Goal: Use online tool/utility: Utilize a website feature to perform a specific function

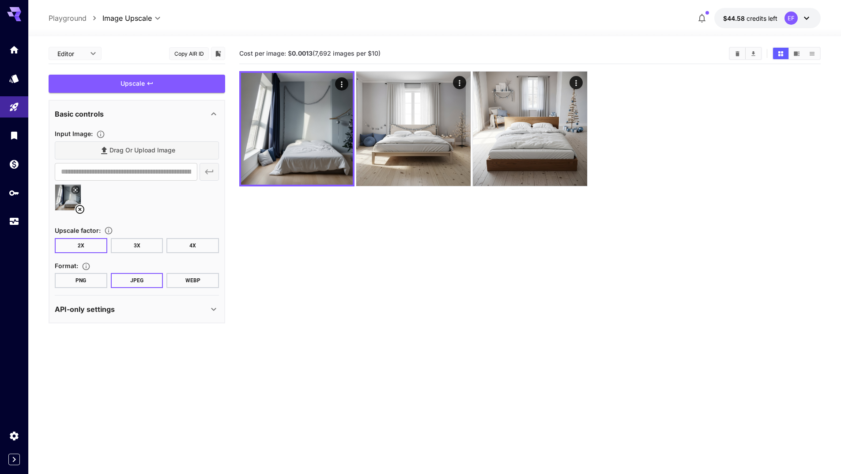
type input "**********"
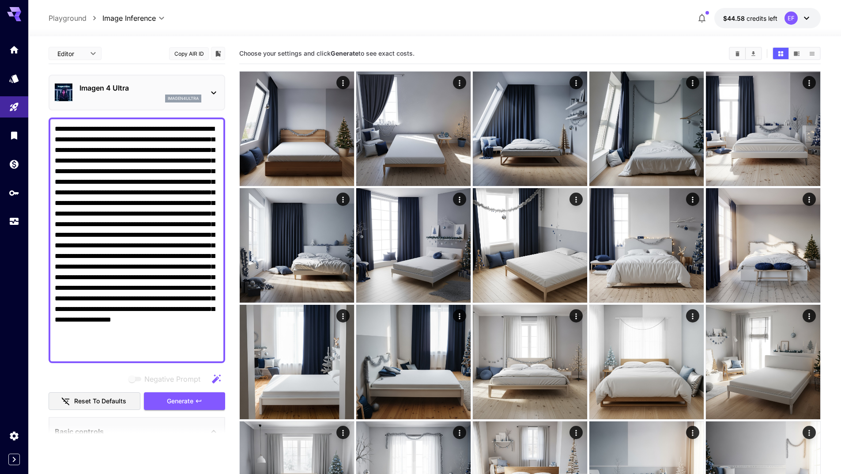
click at [134, 171] on textarea "Negative Prompt" at bounding box center [137, 240] width 164 height 233
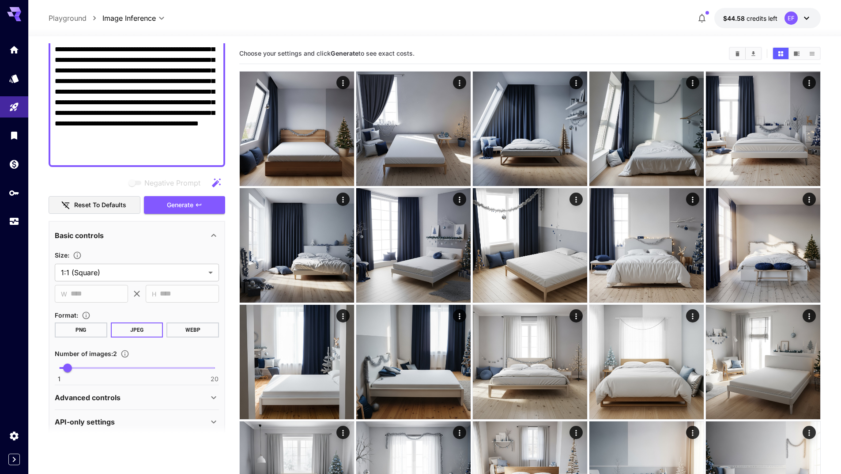
scroll to position [164, 0]
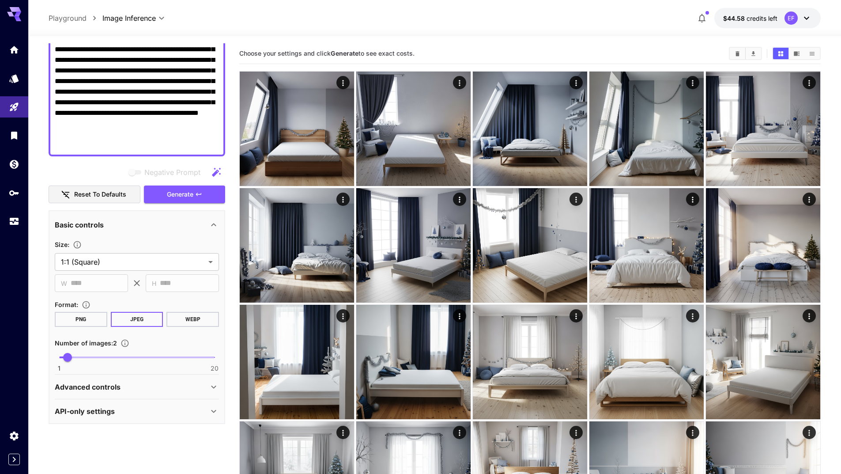
click at [166, 394] on div "Advanced controls" at bounding box center [137, 386] width 164 height 21
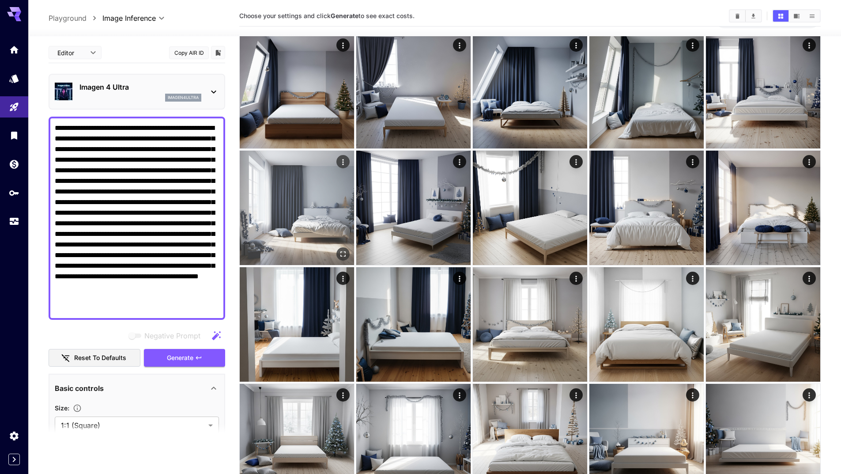
scroll to position [0, 0]
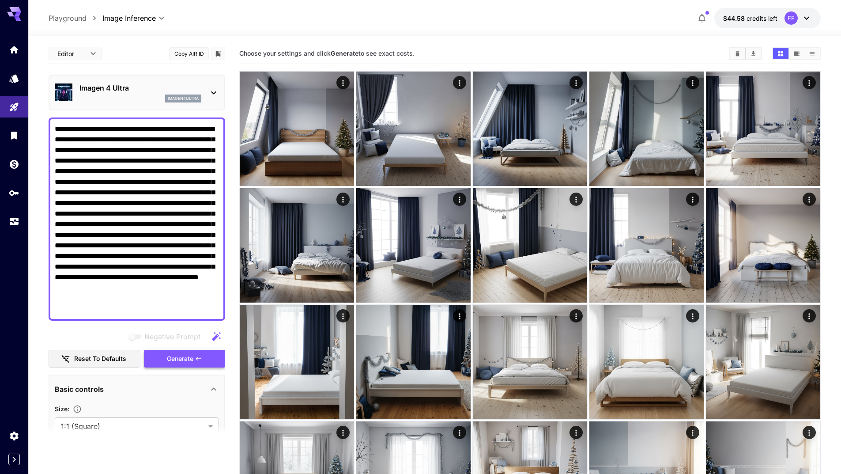
click at [193, 357] on span "Generate" at bounding box center [180, 358] width 26 height 11
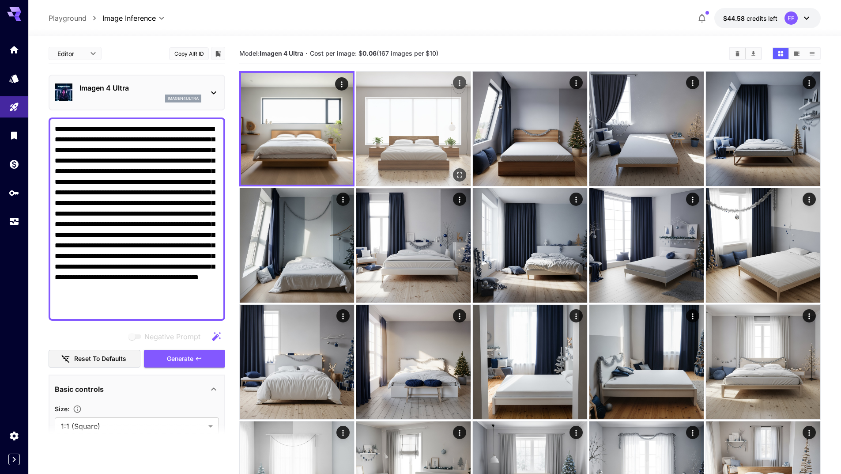
click at [461, 176] on icon "Open in fullscreen" at bounding box center [459, 174] width 9 height 9
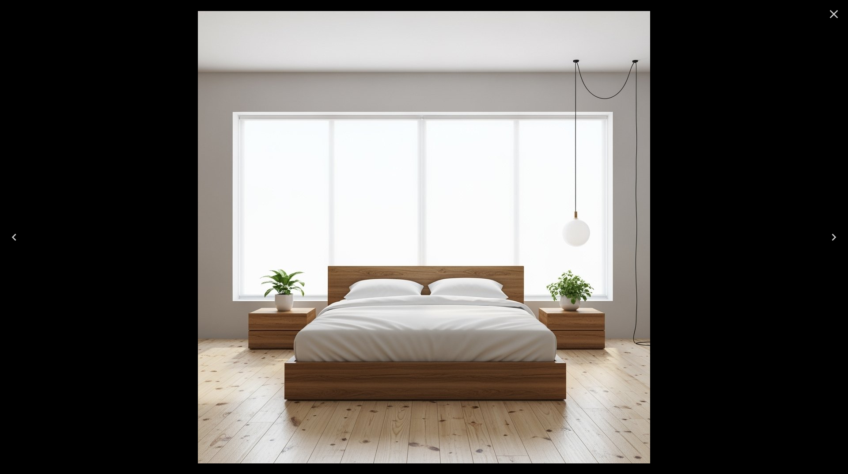
click at [837, 14] on icon "Close" at bounding box center [834, 14] width 14 height 14
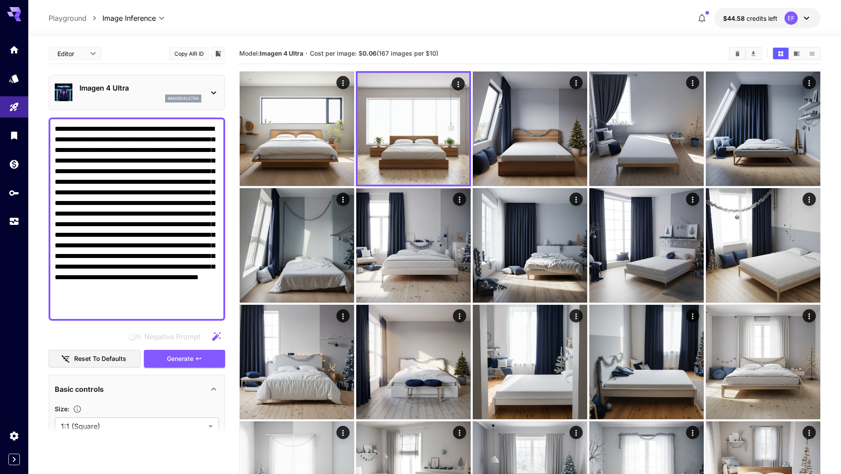
click at [176, 242] on textarea "**********" at bounding box center [137, 219] width 164 height 191
paste textarea
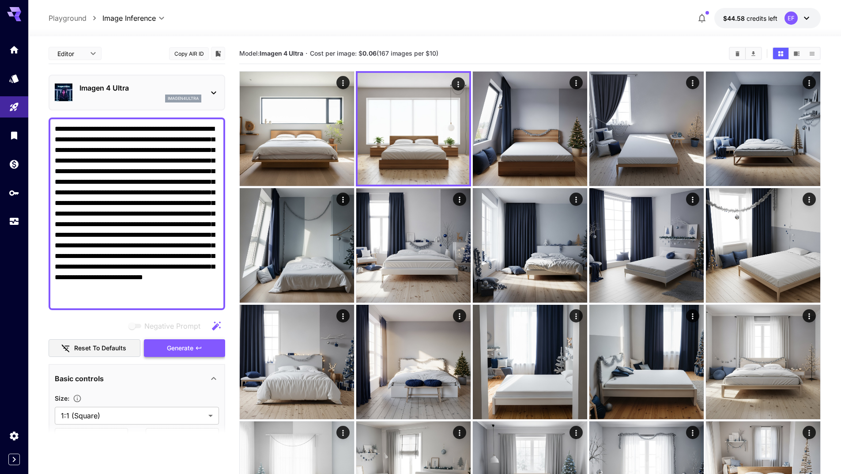
type textarea "**********"
click at [193, 351] on span "Generate" at bounding box center [180, 348] width 26 height 11
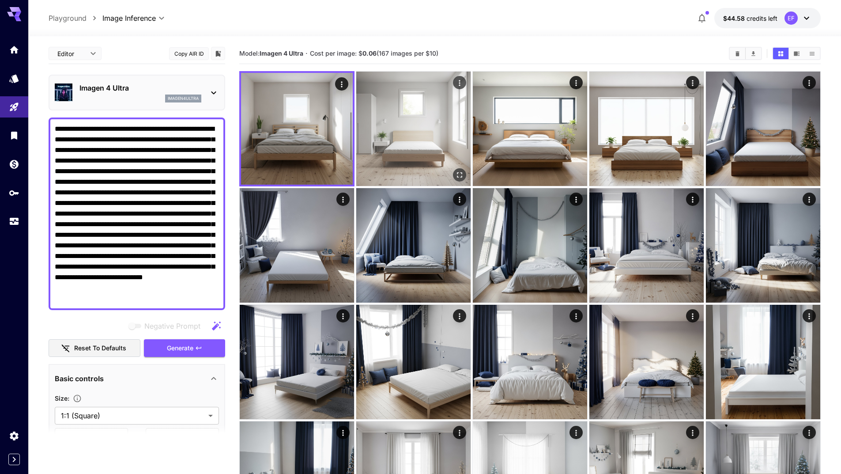
click at [462, 176] on icon "Open in fullscreen" at bounding box center [459, 174] width 5 height 5
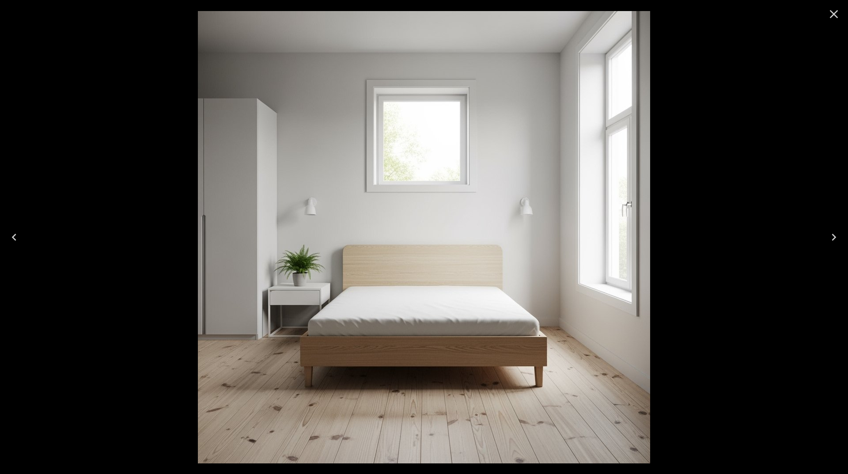
click at [833, 15] on icon "Close" at bounding box center [834, 14] width 14 height 14
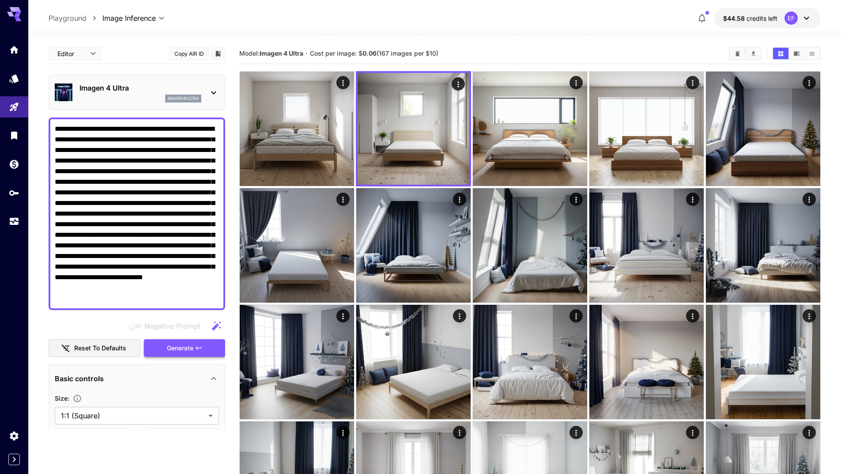
click at [201, 351] on icon "button" at bounding box center [198, 347] width 7 height 7
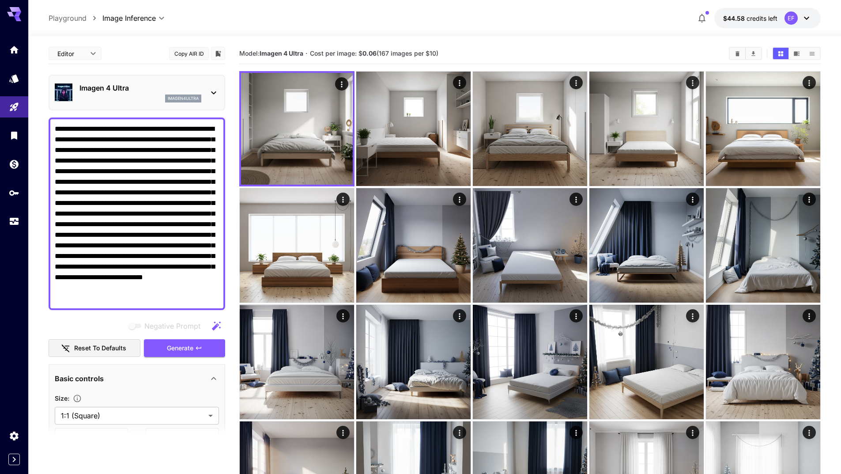
drag, startPoint x: 562, startPoint y: 46, endPoint x: 550, endPoint y: 57, distance: 16.6
click at [563, 46] on div "Model: Imagen 4 Ultra · Cost per image: $ 0.06 (167 images per $10)" at bounding box center [530, 53] width 582 height 21
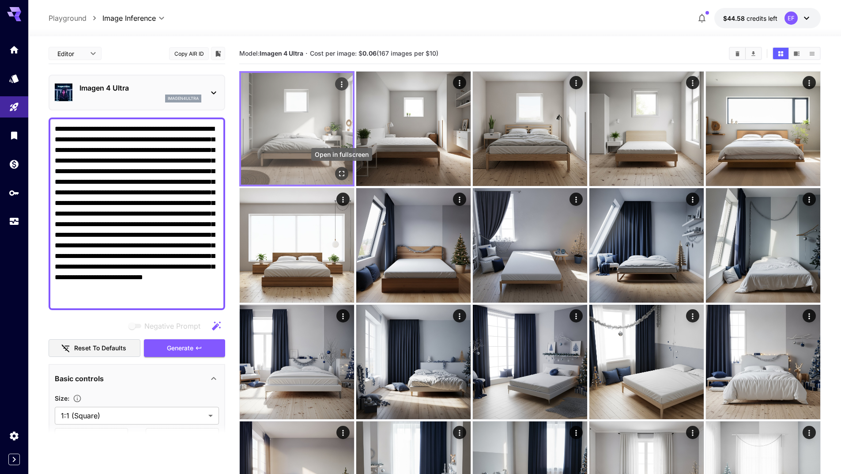
click at [343, 170] on icon "Open in fullscreen" at bounding box center [341, 173] width 9 height 9
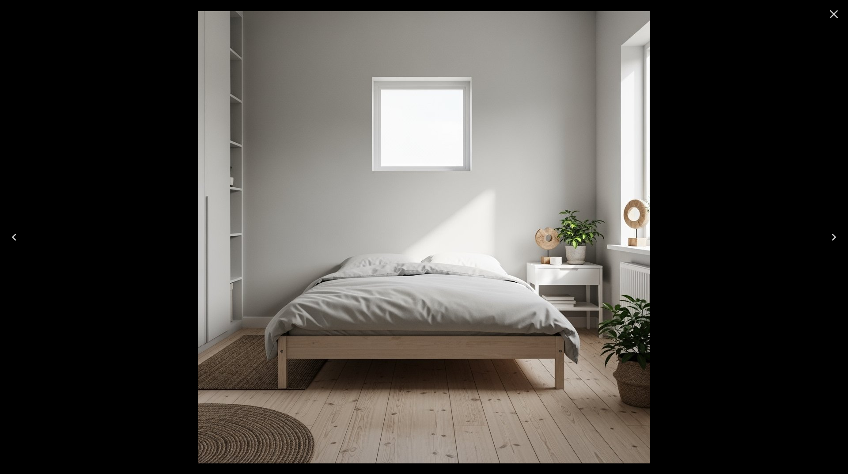
click at [832, 10] on icon "Close" at bounding box center [834, 14] width 14 height 14
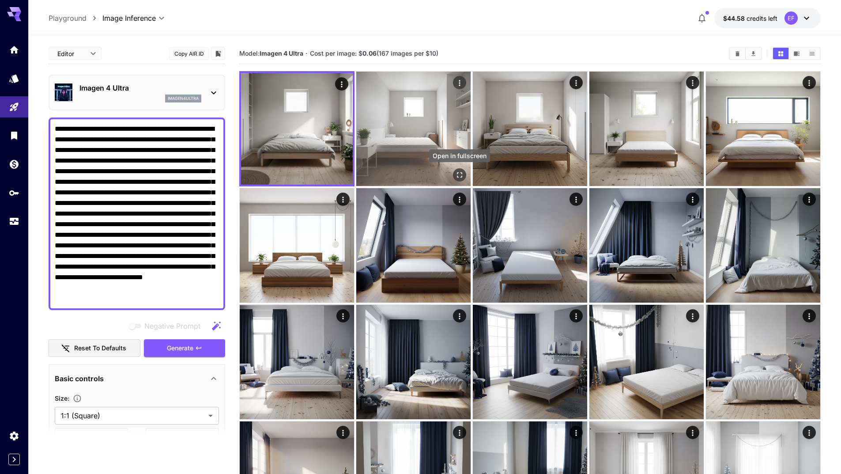
click at [463, 175] on icon "Open in fullscreen" at bounding box center [459, 174] width 9 height 9
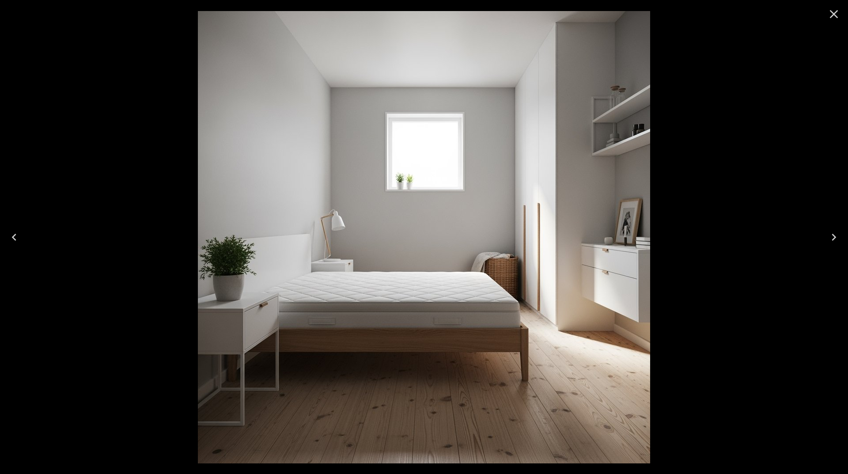
click at [834, 15] on icon "Close" at bounding box center [834, 14] width 14 height 14
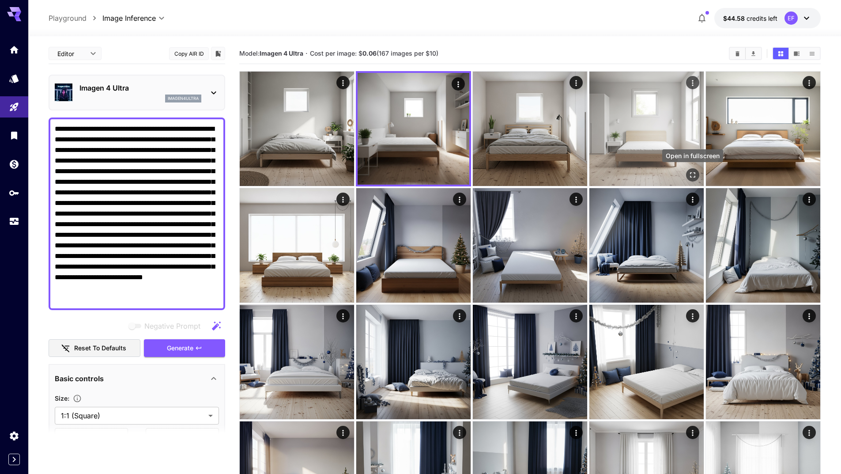
click at [693, 176] on icon "Open in fullscreen" at bounding box center [692, 174] width 9 height 9
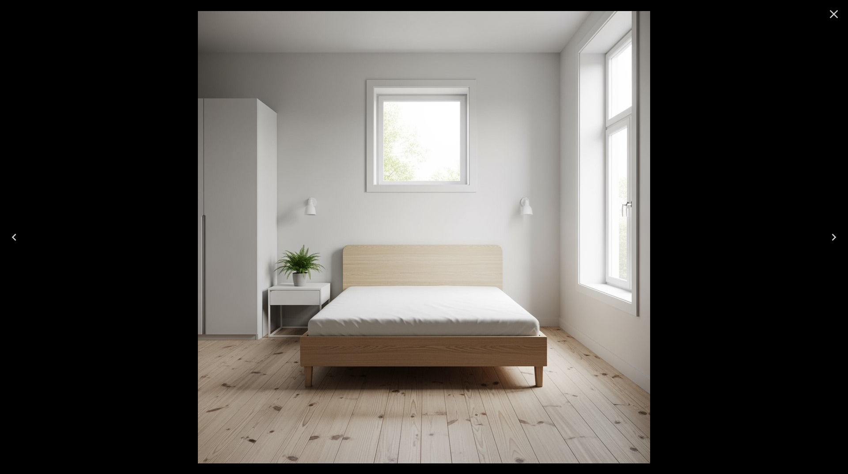
click at [831, 15] on icon "Close" at bounding box center [834, 14] width 14 height 14
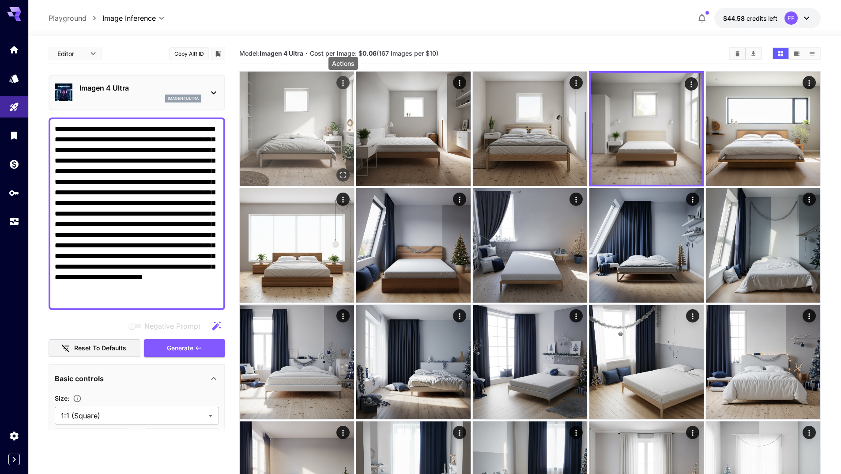
click at [344, 83] on icon "Actions" at bounding box center [343, 83] width 9 height 9
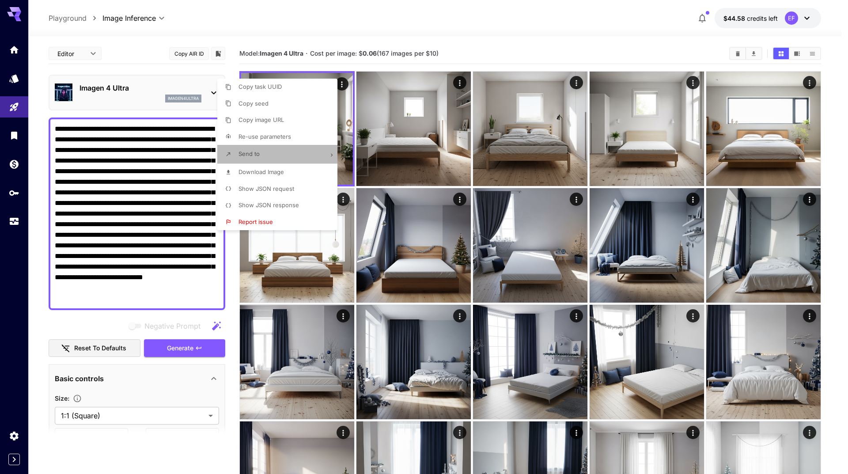
click at [307, 157] on li "Send to" at bounding box center [279, 154] width 125 height 19
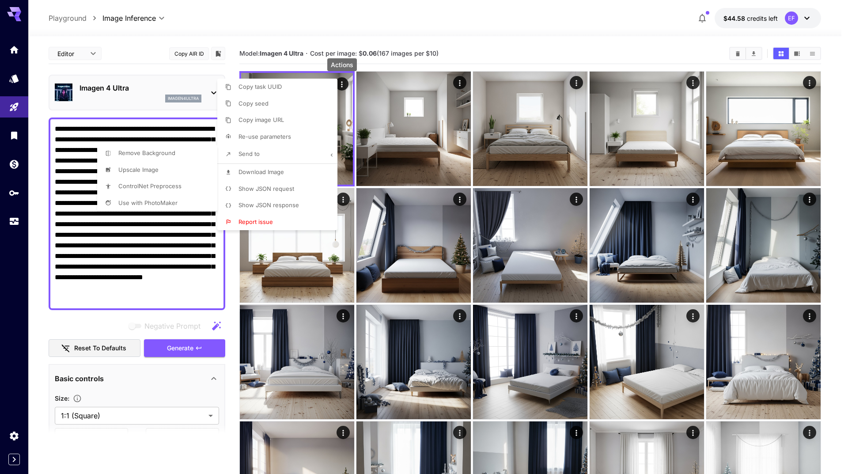
click at [217, 112] on li "Upscale Image" at bounding box center [279, 103] width 125 height 17
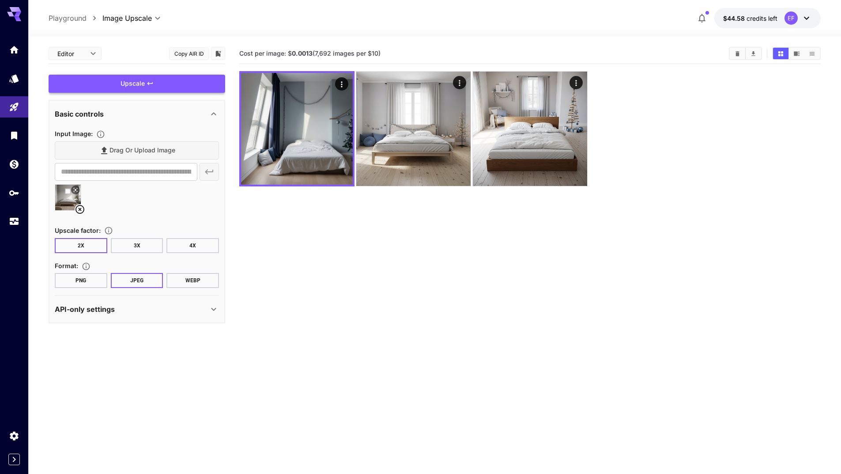
click at [183, 92] on div "Upscale" at bounding box center [137, 84] width 177 height 18
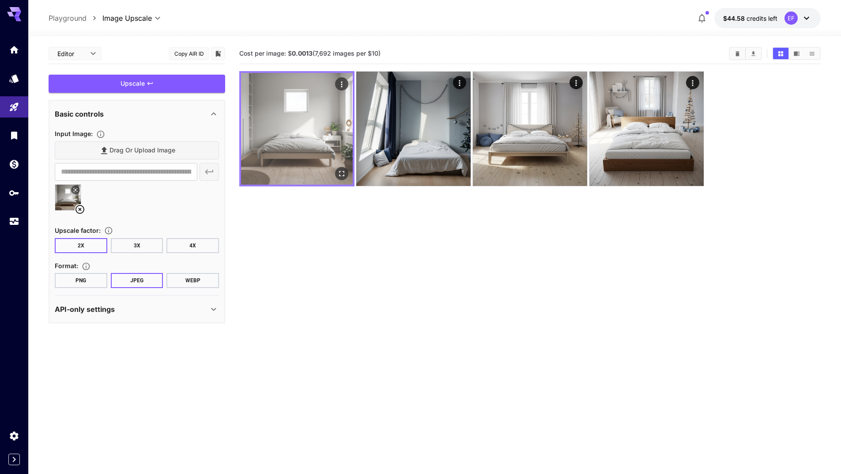
click at [340, 83] on icon "Actions" at bounding box center [341, 84] width 9 height 9
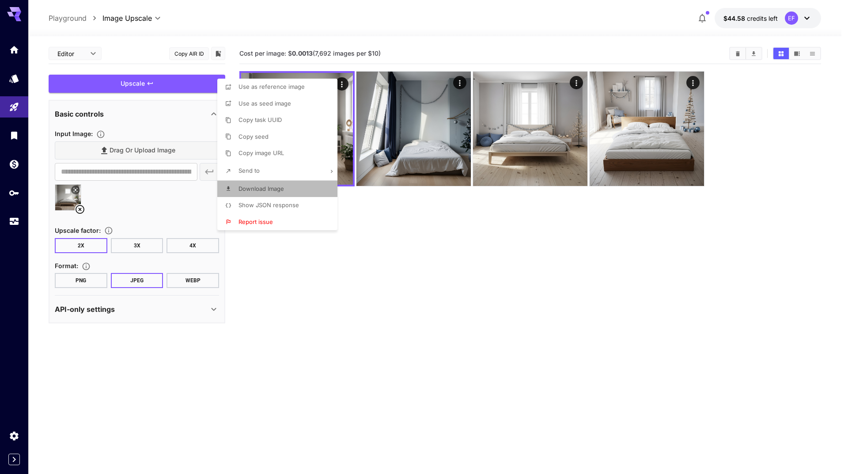
click at [280, 187] on span "Download Image" at bounding box center [260, 188] width 45 height 7
drag, startPoint x: 486, startPoint y: 290, endPoint x: 473, endPoint y: 279, distance: 17.5
click at [473, 279] on div at bounding box center [424, 237] width 848 height 474
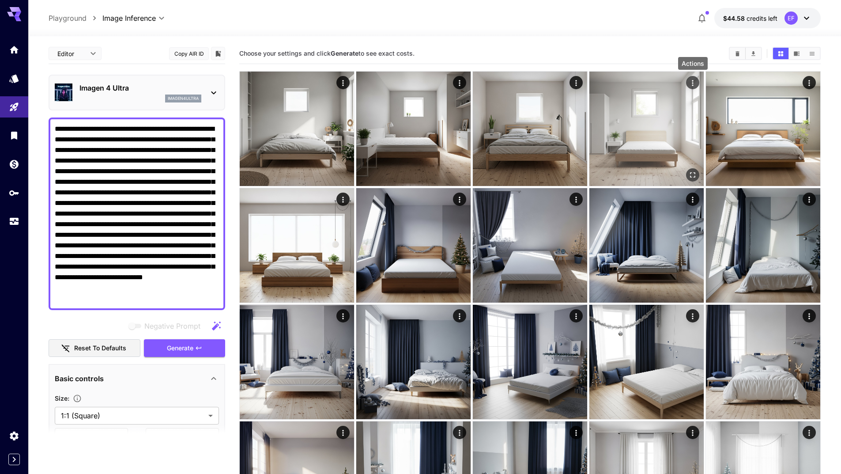
click at [694, 80] on icon "Actions" at bounding box center [692, 83] width 9 height 9
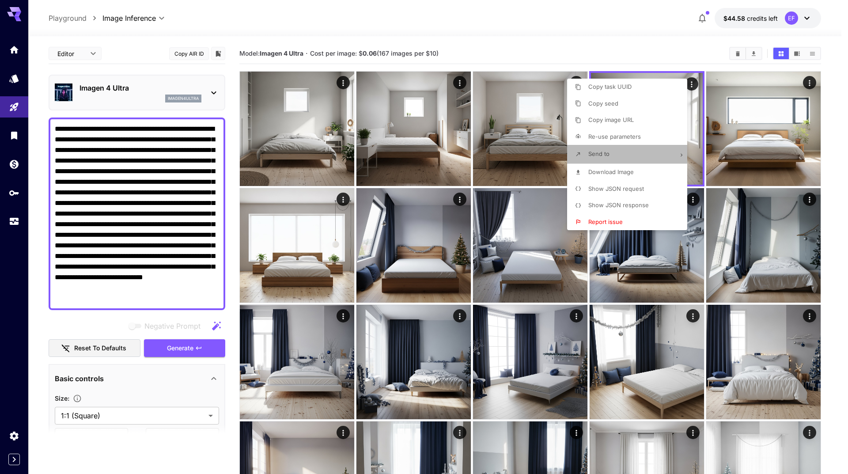
click at [663, 156] on li "Send to" at bounding box center [629, 154] width 125 height 19
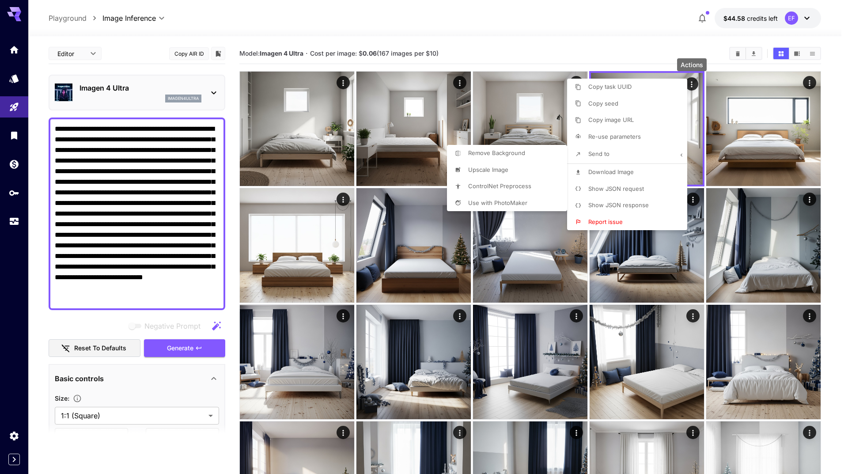
click at [567, 112] on li "Upscale Image" at bounding box center [629, 103] width 125 height 17
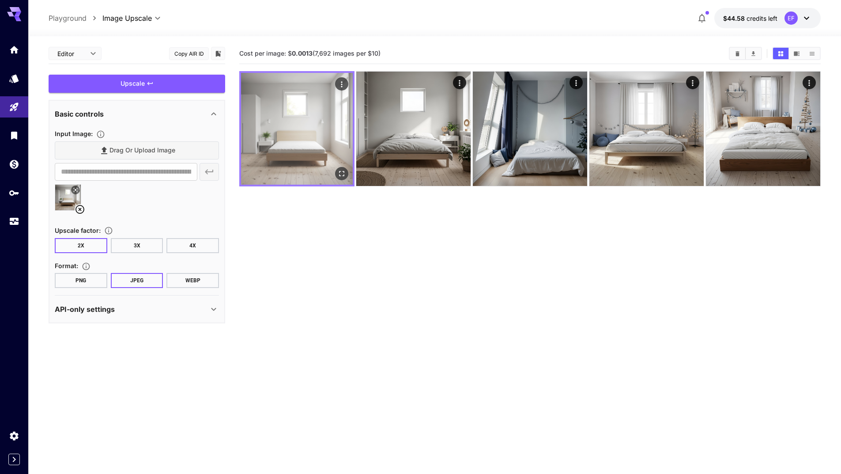
click at [344, 82] on icon "Actions" at bounding box center [341, 84] width 9 height 9
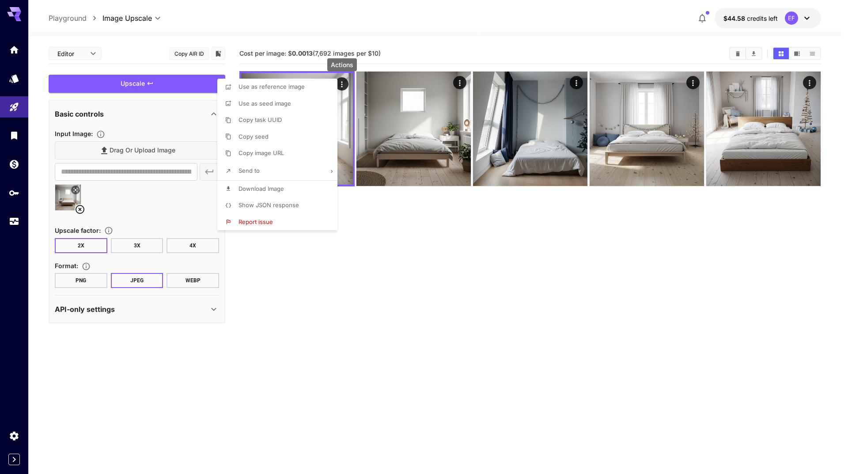
click at [304, 185] on li "Download Image" at bounding box center [279, 189] width 125 height 17
click at [363, 303] on div at bounding box center [424, 237] width 848 height 474
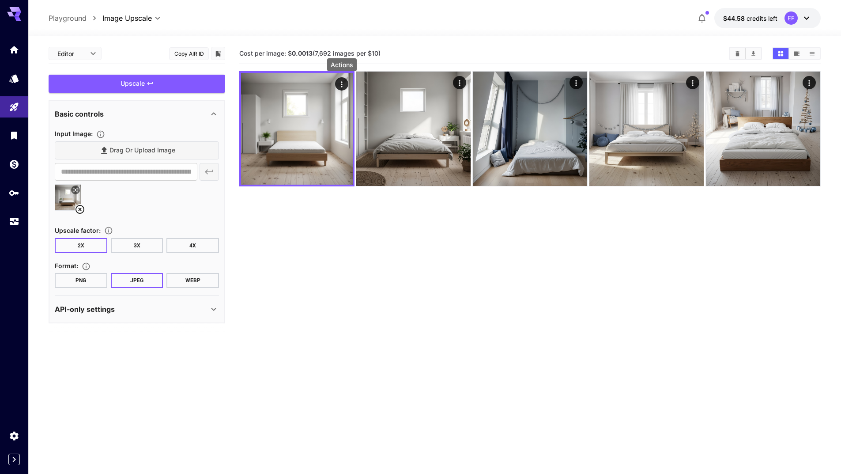
type input "**********"
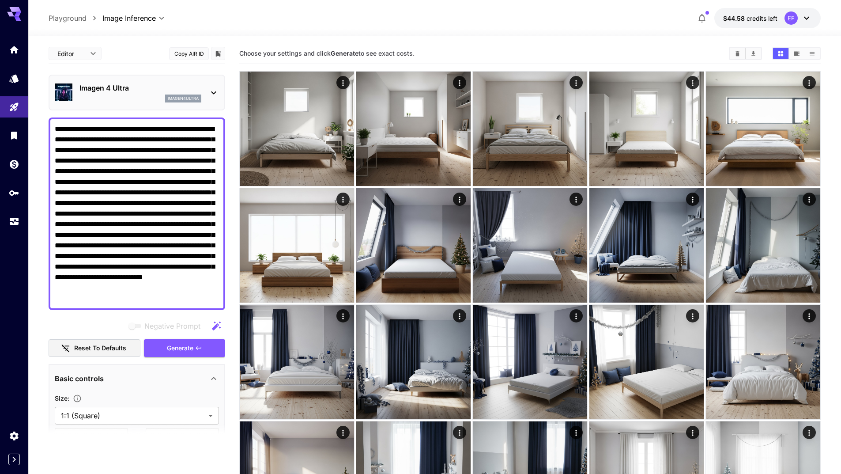
click at [172, 181] on textarea "**********" at bounding box center [137, 214] width 164 height 180
paste textarea "**********"
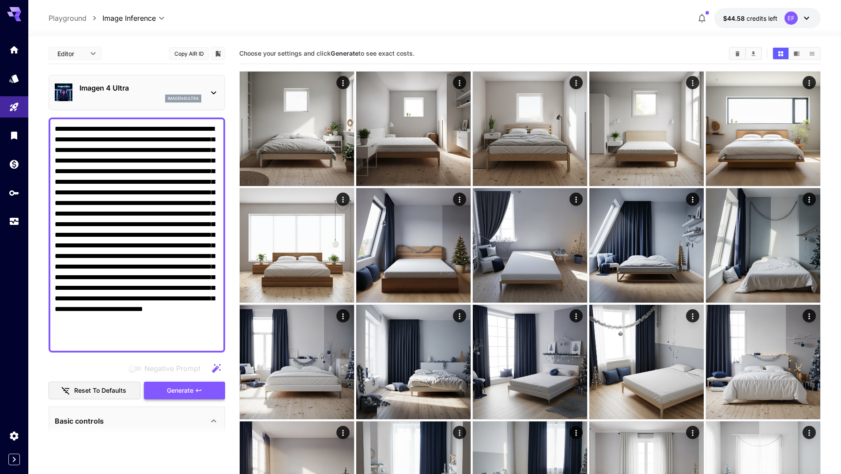
type textarea "**********"
click at [191, 392] on span "Generate" at bounding box center [180, 390] width 26 height 11
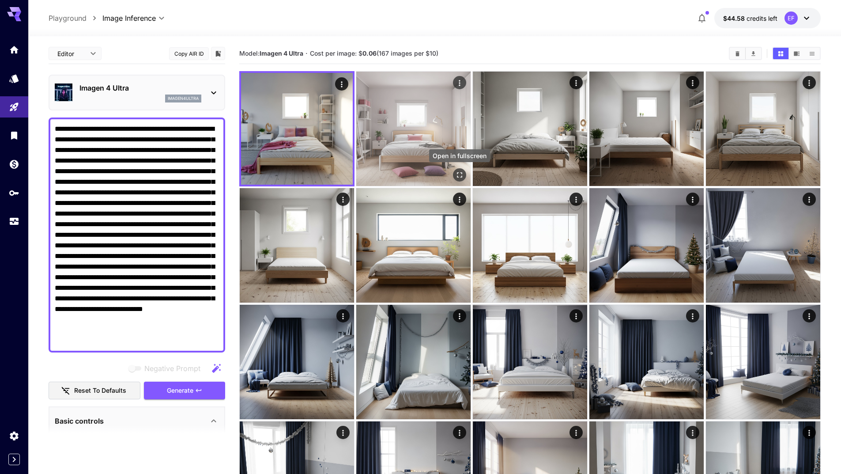
click at [457, 176] on icon "Open in fullscreen" at bounding box center [459, 174] width 5 height 5
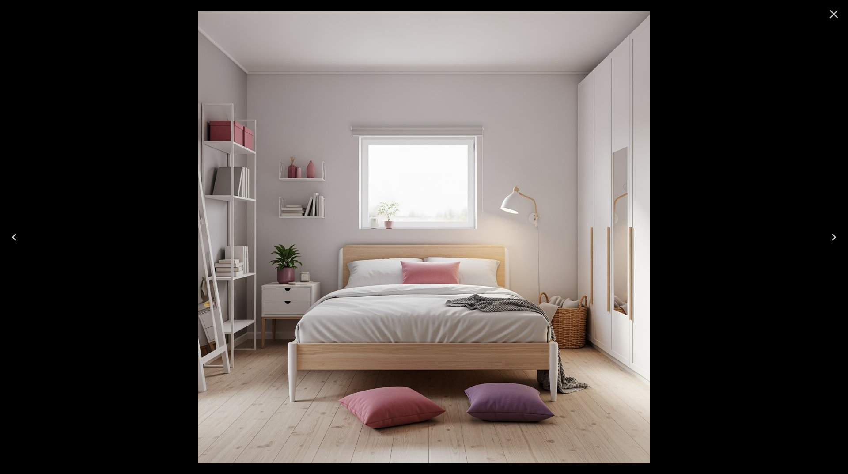
click at [832, 9] on icon "Close" at bounding box center [834, 14] width 14 height 14
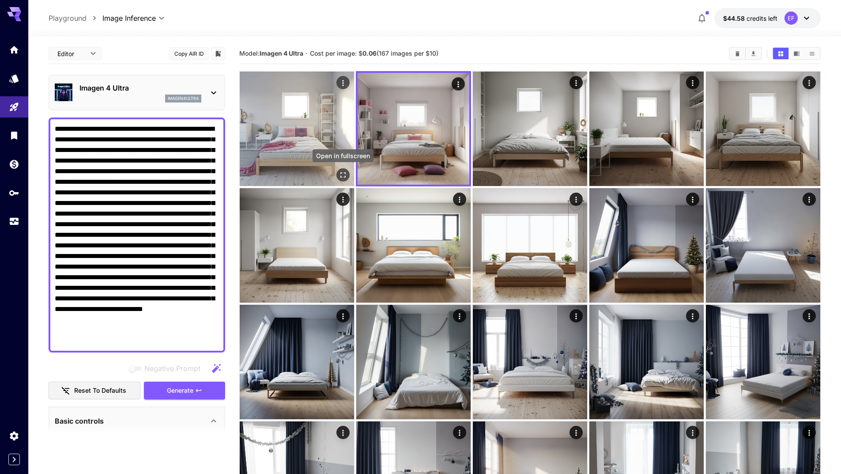
click at [344, 174] on icon "Open in fullscreen" at bounding box center [343, 174] width 9 height 9
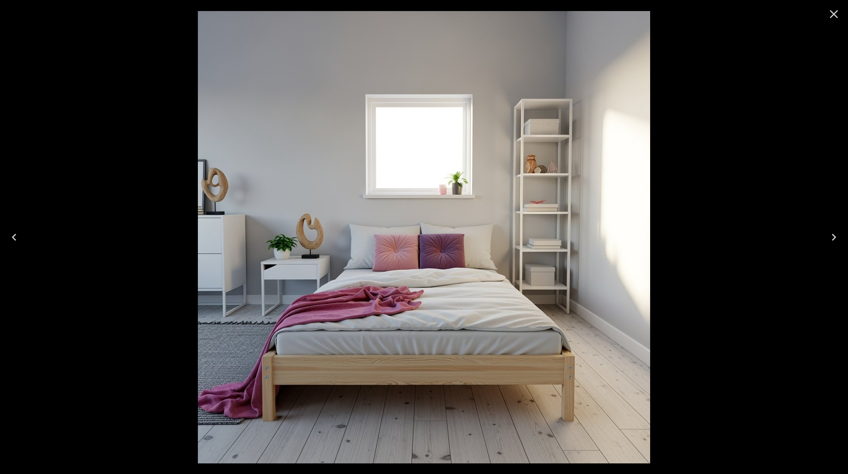
drag, startPoint x: 837, startPoint y: 11, endPoint x: 800, endPoint y: 40, distance: 46.5
click at [836, 11] on icon "Close" at bounding box center [834, 14] width 8 height 8
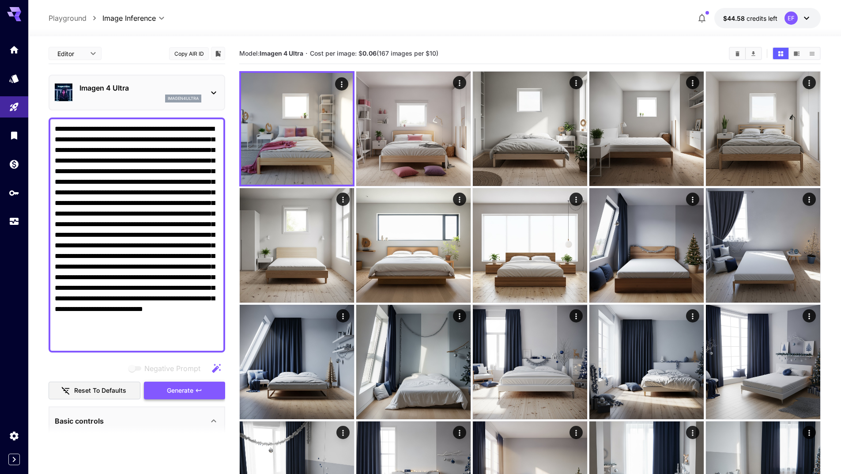
click at [173, 385] on span "Generate" at bounding box center [180, 390] width 26 height 11
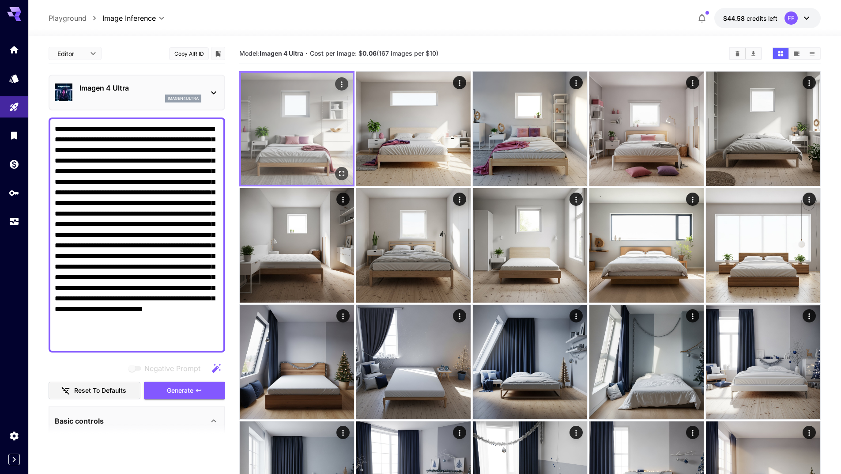
click at [343, 173] on icon "Open in fullscreen" at bounding box center [341, 173] width 9 height 9
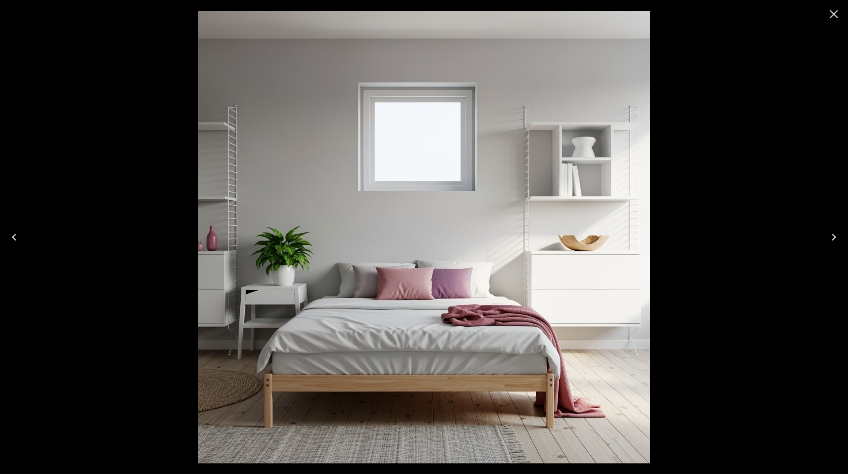
click at [838, 15] on icon "Close" at bounding box center [834, 14] width 14 height 14
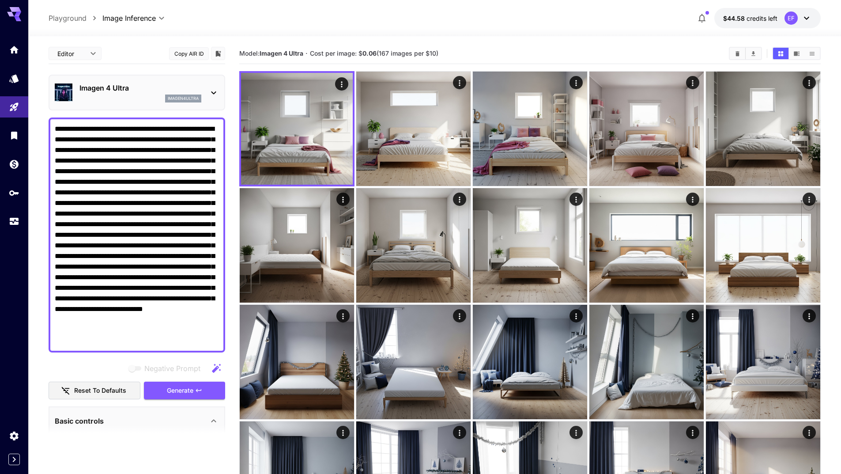
click at [179, 192] on textarea "Negative Prompt" at bounding box center [137, 235] width 164 height 223
paste textarea "**********"
type textarea "**********"
click at [200, 391] on icon "button" at bounding box center [198, 390] width 7 height 7
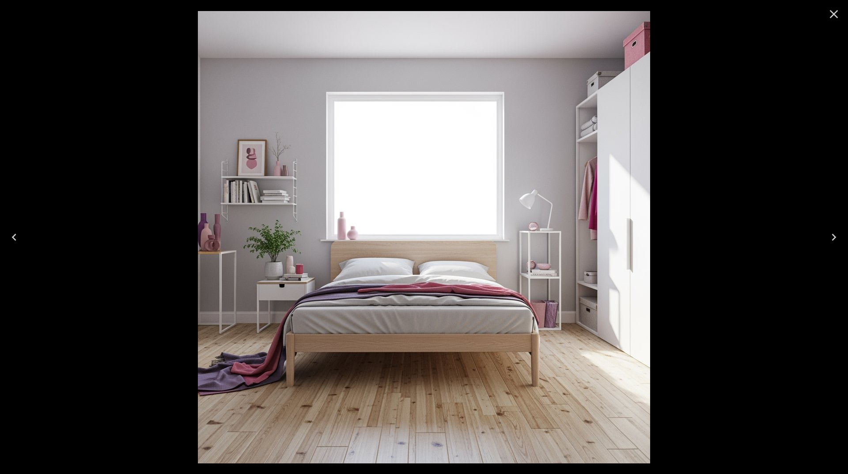
click at [835, 13] on icon "Close" at bounding box center [834, 14] width 8 height 8
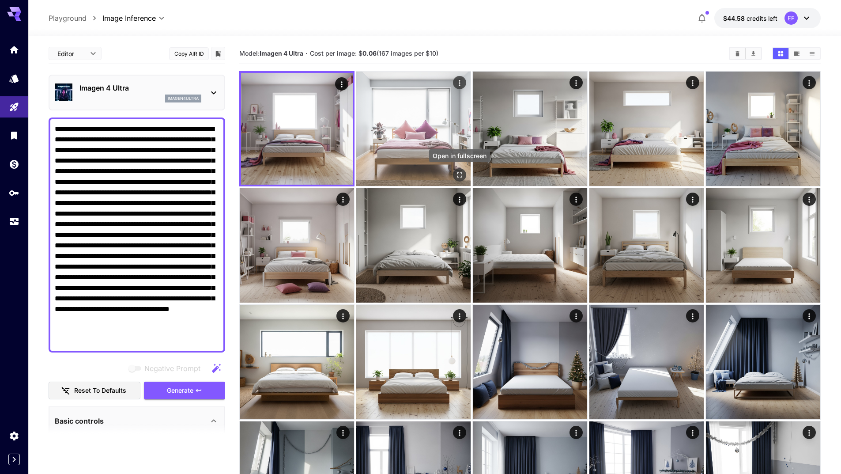
click at [461, 172] on icon "Open in fullscreen" at bounding box center [459, 174] width 9 height 9
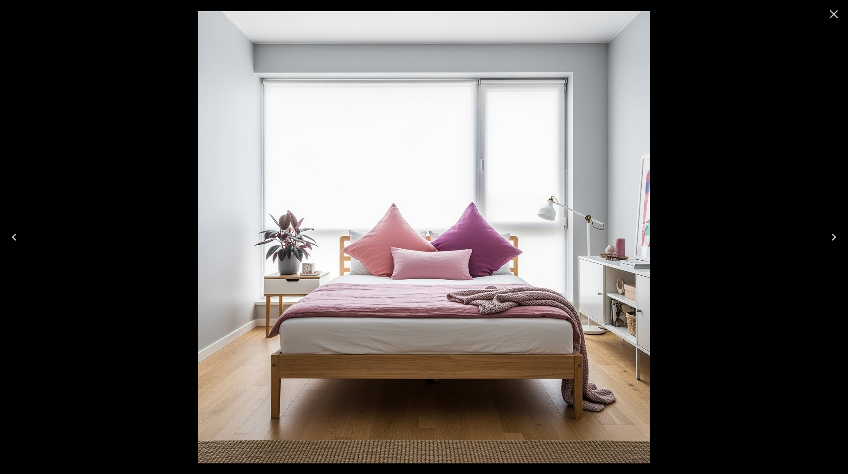
click at [823, 15] on button "Close" at bounding box center [833, 14] width 21 height 21
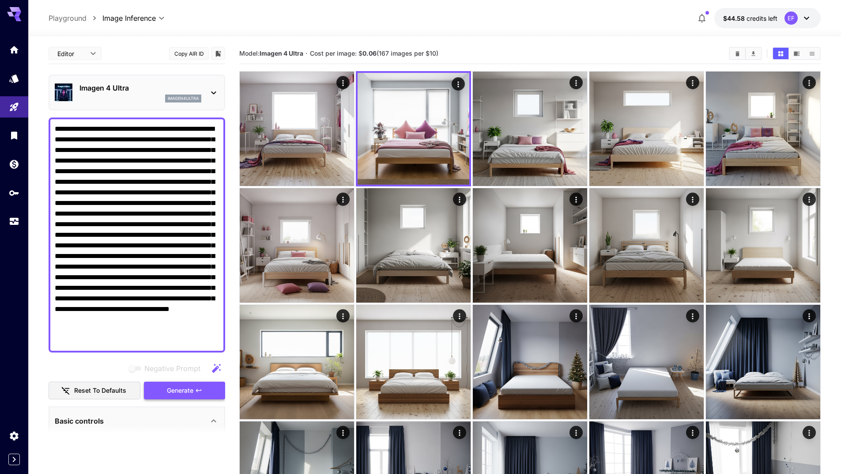
click at [211, 393] on button "Generate" at bounding box center [184, 390] width 81 height 18
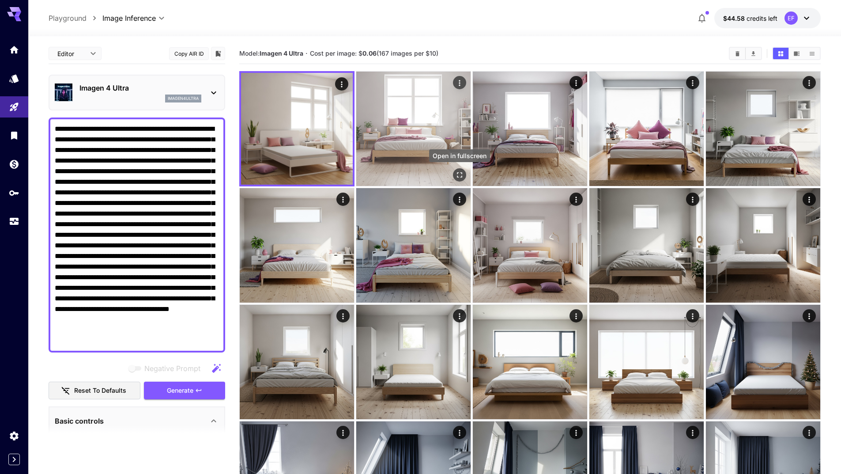
click at [457, 176] on icon "Open in fullscreen" at bounding box center [459, 174] width 5 height 5
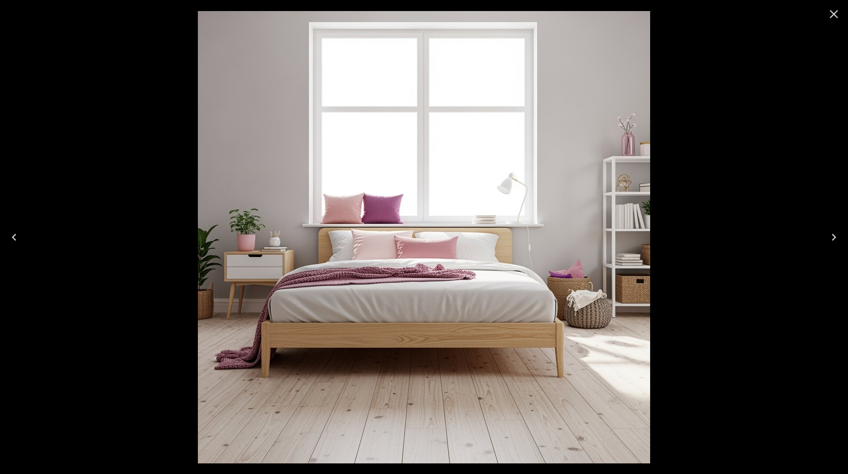
click at [833, 11] on icon "Close" at bounding box center [834, 14] width 14 height 14
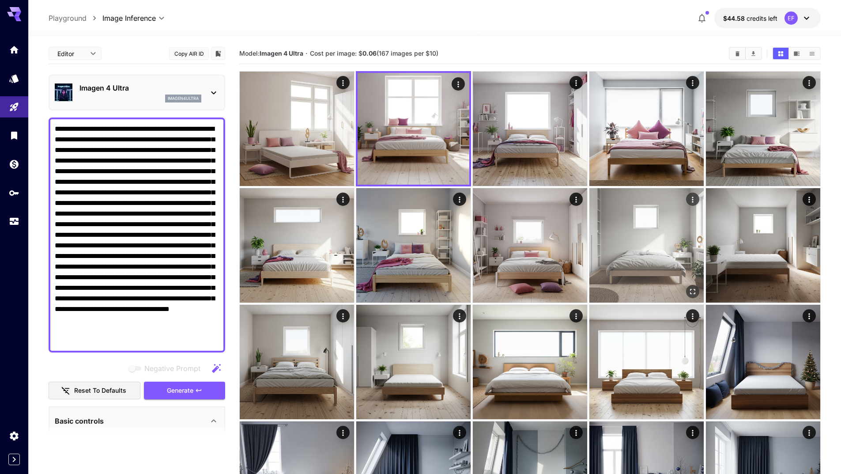
drag, startPoint x: 208, startPoint y: 391, endPoint x: 350, endPoint y: 311, distance: 162.9
click at [207, 391] on button "Generate" at bounding box center [184, 390] width 81 height 18
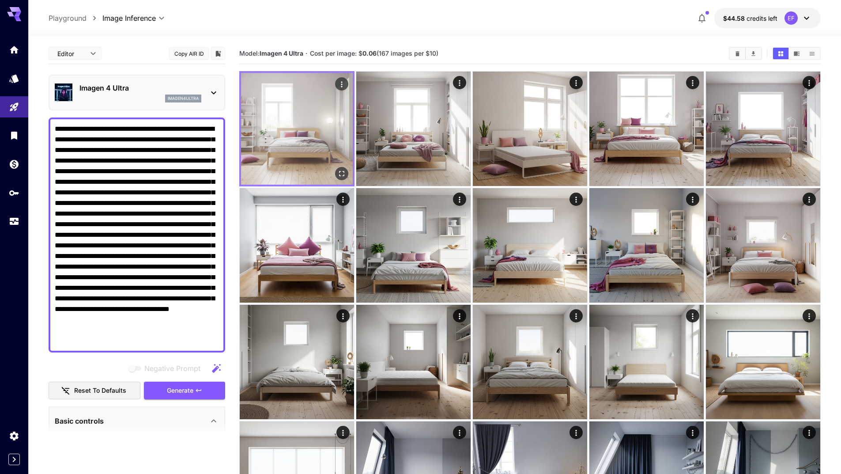
click at [347, 173] on button "Open in fullscreen" at bounding box center [341, 173] width 13 height 13
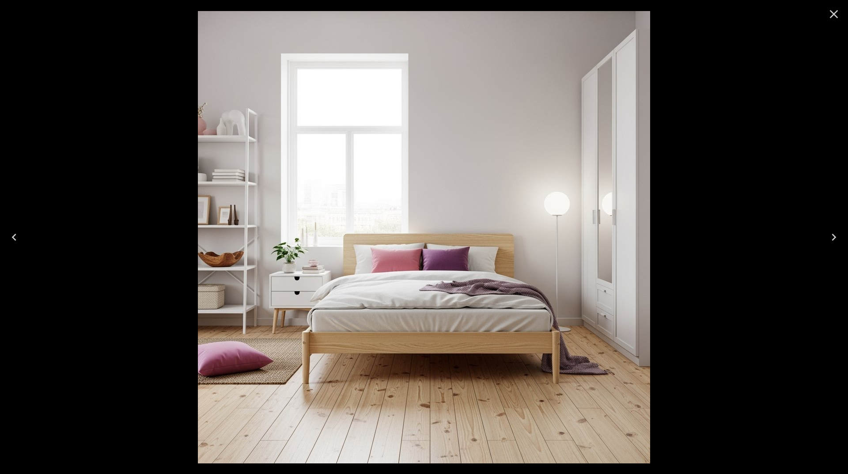
click at [837, 17] on icon "Close" at bounding box center [834, 14] width 14 height 14
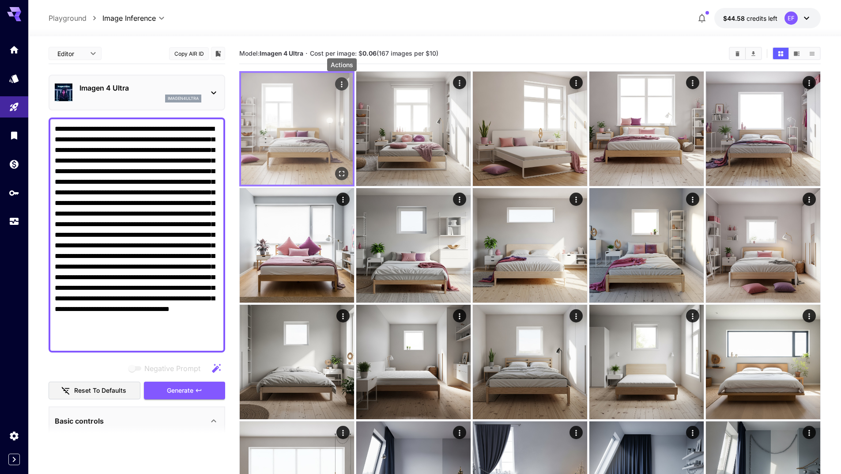
click at [340, 83] on icon "Actions" at bounding box center [341, 84] width 9 height 9
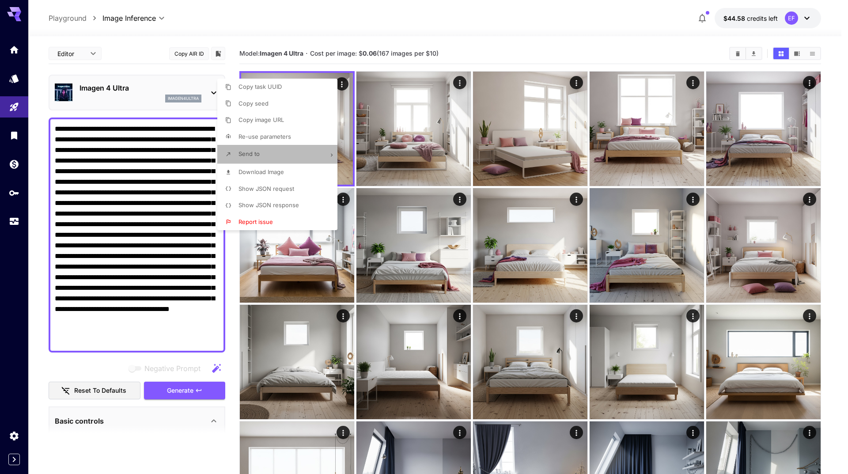
click at [299, 154] on li "Send to" at bounding box center [279, 154] width 125 height 19
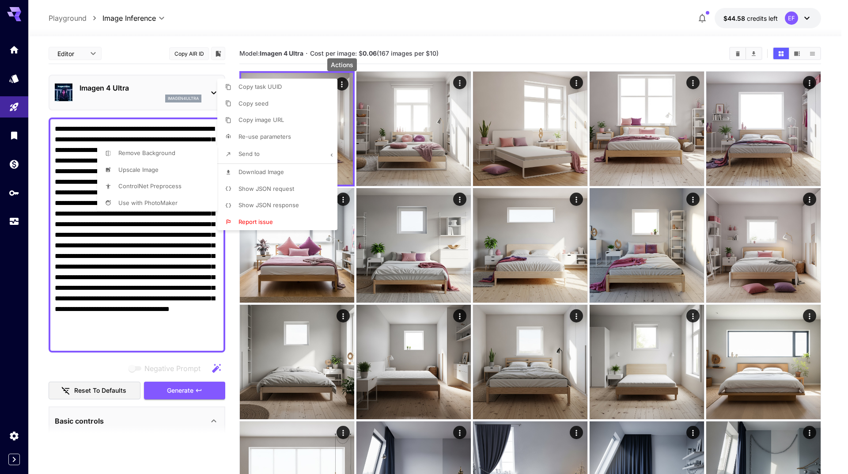
click at [217, 112] on li "Upscale Image" at bounding box center [279, 103] width 125 height 17
type input "**********"
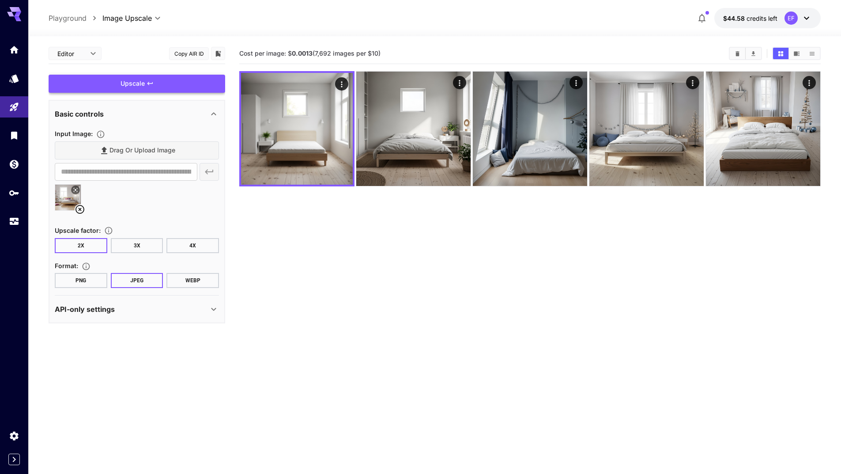
click at [141, 86] on div "Upscale" at bounding box center [137, 84] width 177 height 18
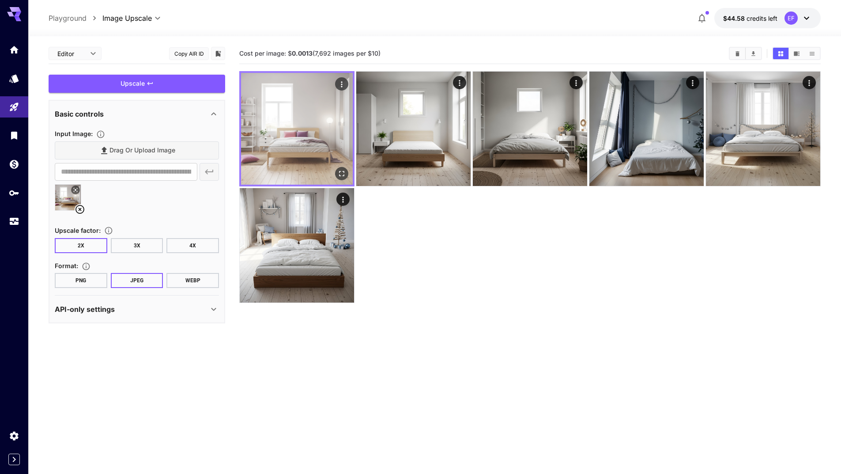
click at [343, 83] on icon "Actions" at bounding box center [341, 84] width 9 height 9
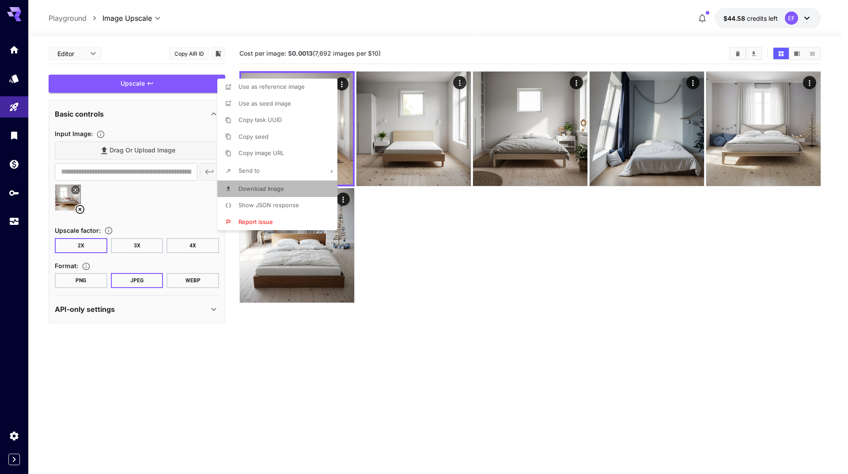
click at [289, 193] on li "Download Image" at bounding box center [279, 189] width 125 height 17
